Goal: Information Seeking & Learning: Learn about a topic

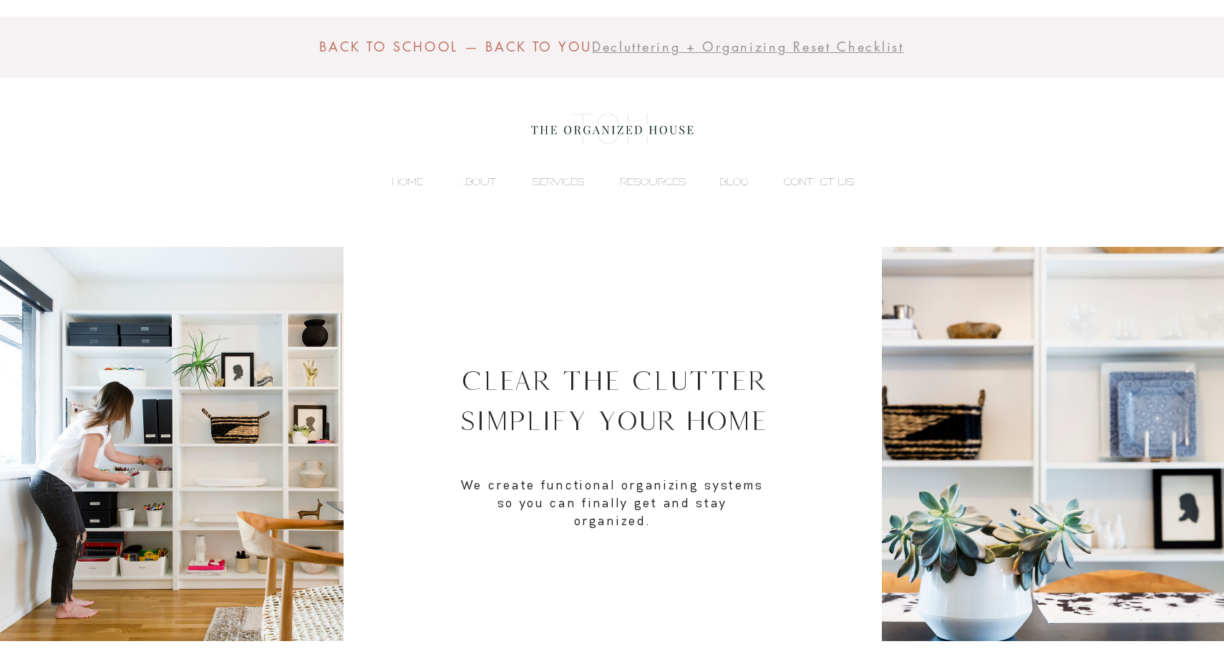
click at [803, 177] on p "CONTACT US" at bounding box center [818, 181] width 84 height 21
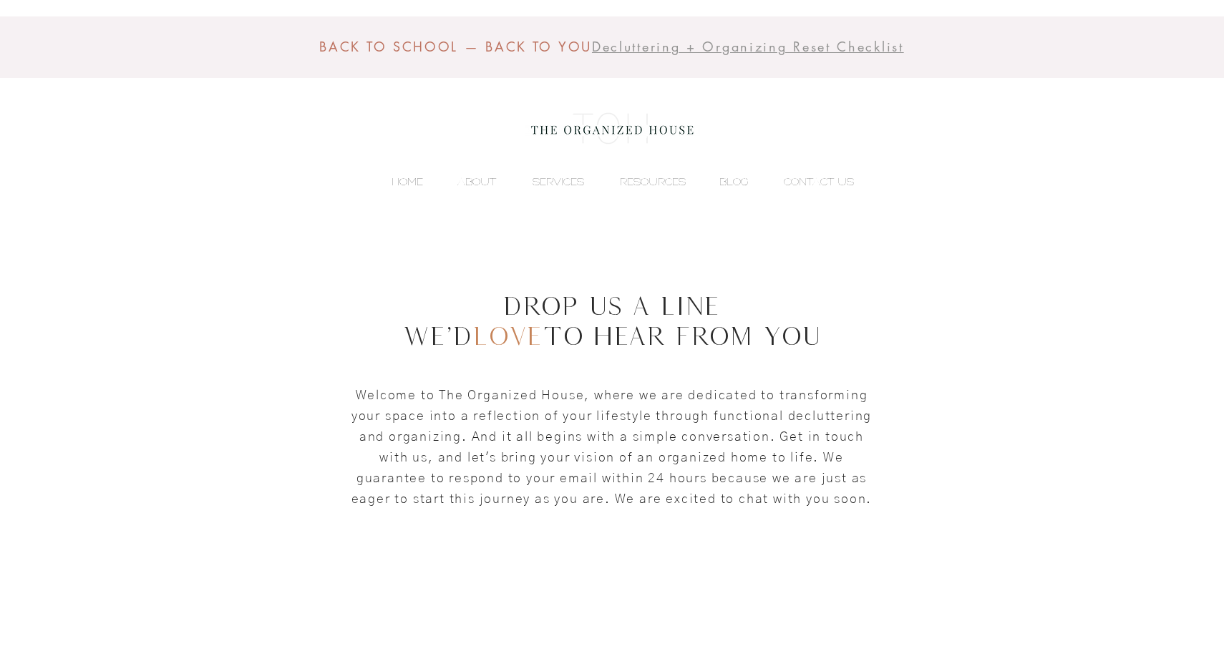
click at [409, 182] on p "HOME" at bounding box center [407, 181] width 46 height 21
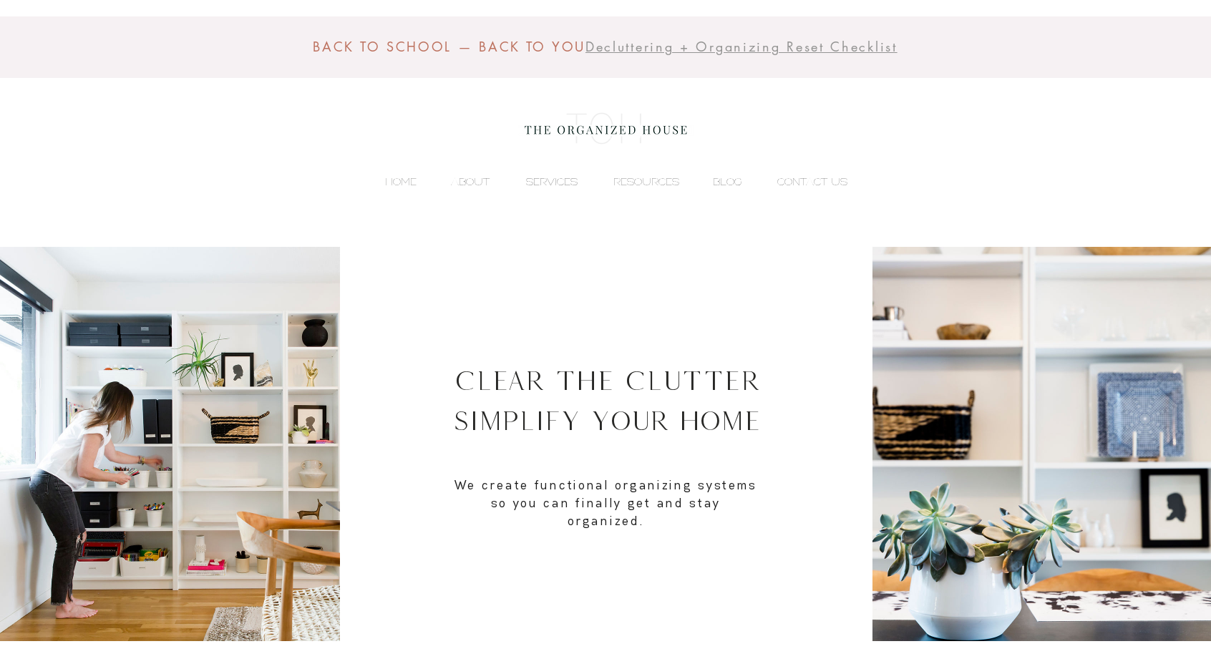
click at [546, 181] on p "SERVICES" at bounding box center [552, 181] width 66 height 21
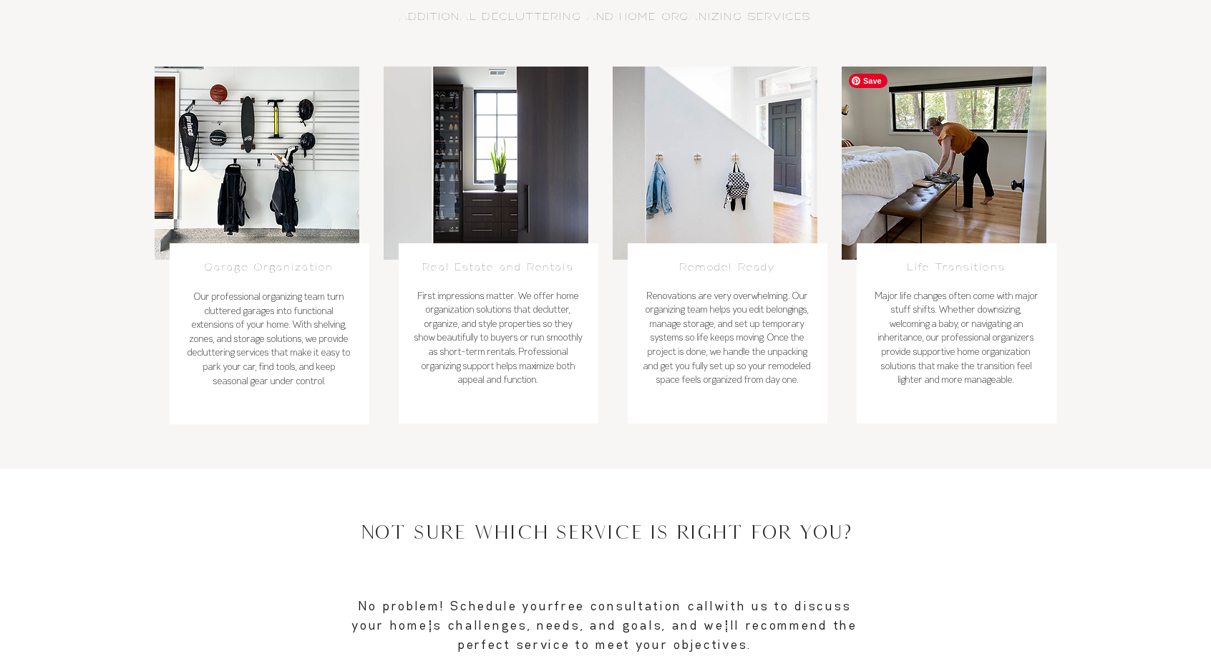
scroll to position [750, 0]
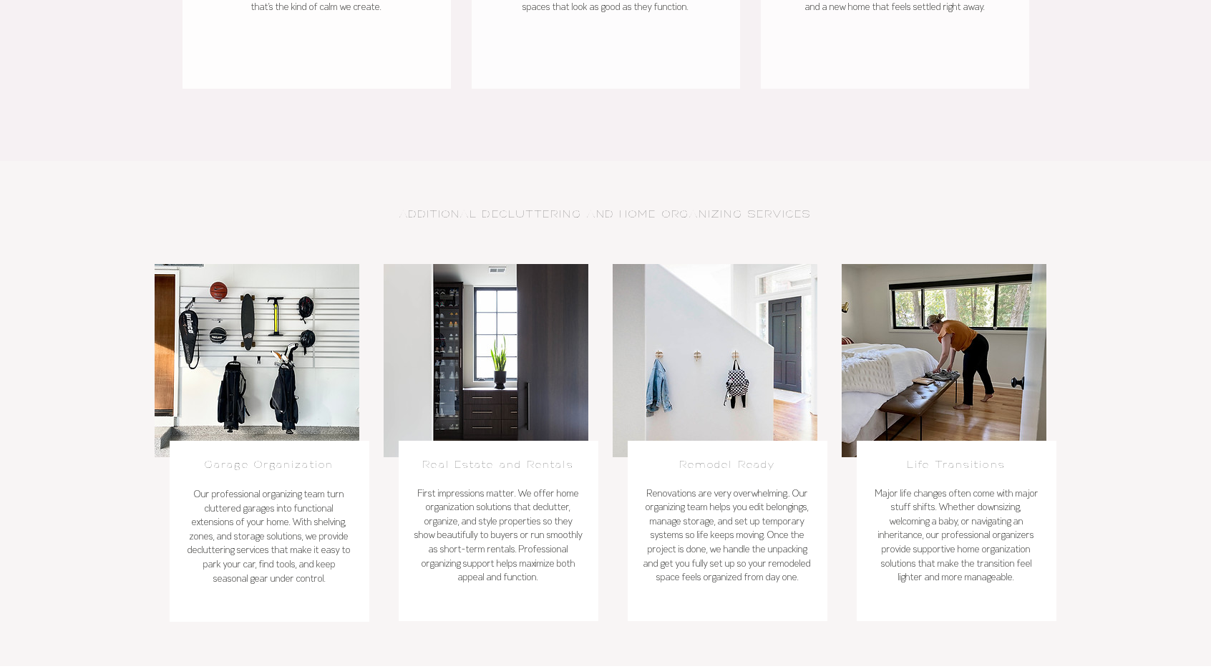
click at [735, 463] on link "Remodel Ready" at bounding box center [727, 464] width 96 height 13
